Goal: Information Seeking & Learning: Understand process/instructions

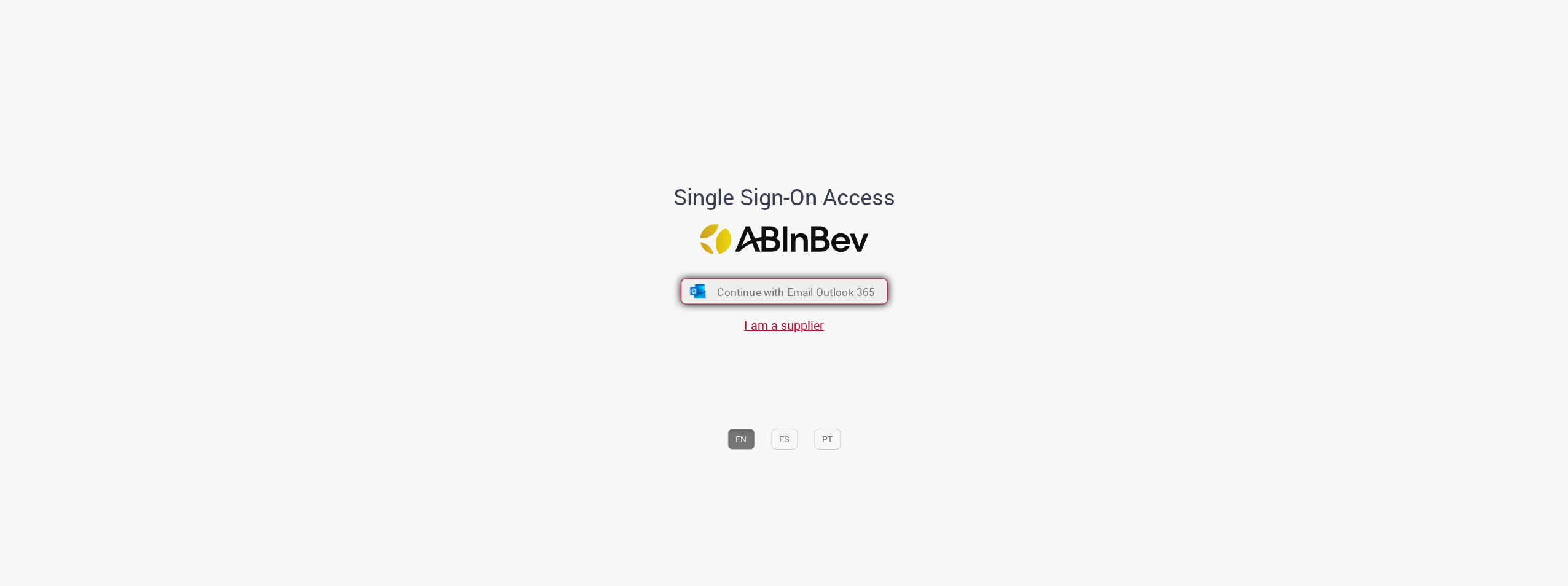
click at [806, 282] on button "Continue with Email Outlook 365" at bounding box center [784, 291] width 207 height 25
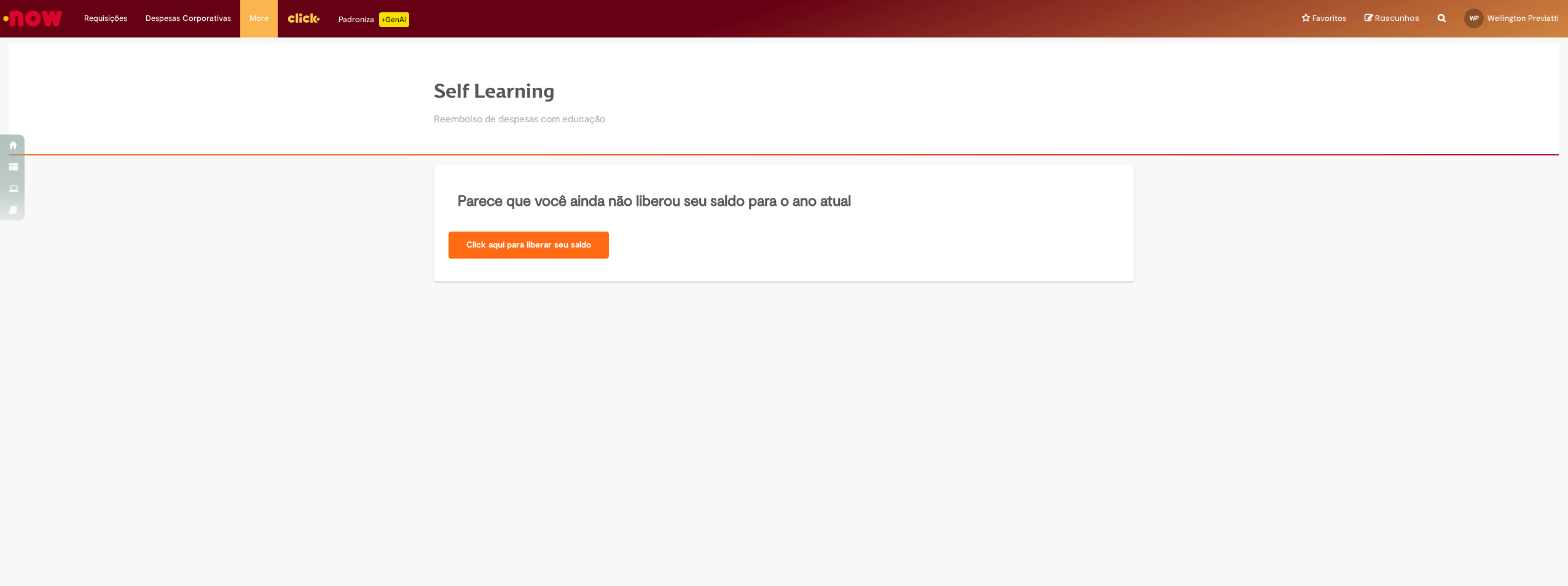
click at [335, 175] on div "Parece que você ainda não liberou seu saldo para o ano atual Click aqui para li…" at bounding box center [784, 224] width 1568 height 116
drag, startPoint x: 463, startPoint y: 119, endPoint x: 588, endPoint y: 111, distance: 125.3
click at [588, 111] on div "Self Learning Reembolso de despesas com educação" at bounding box center [519, 99] width 171 height 63
click at [338, 215] on div "Parece que você ainda não liberou seu saldo para o ano atual Click aqui para li…" at bounding box center [784, 224] width 1568 height 116
